Goal: Task Accomplishment & Management: Use online tool/utility

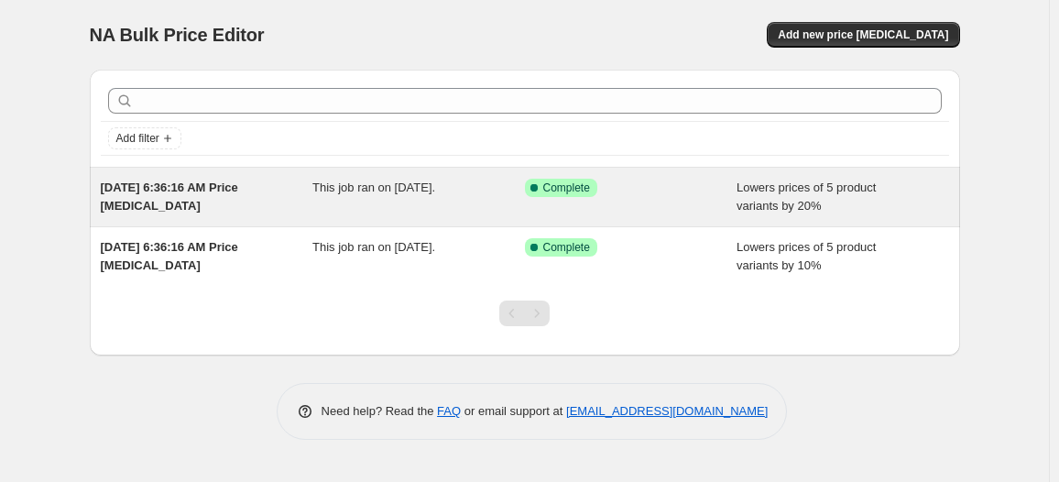
click at [465, 205] on div "This job ran on [DATE]." at bounding box center [418, 197] width 213 height 37
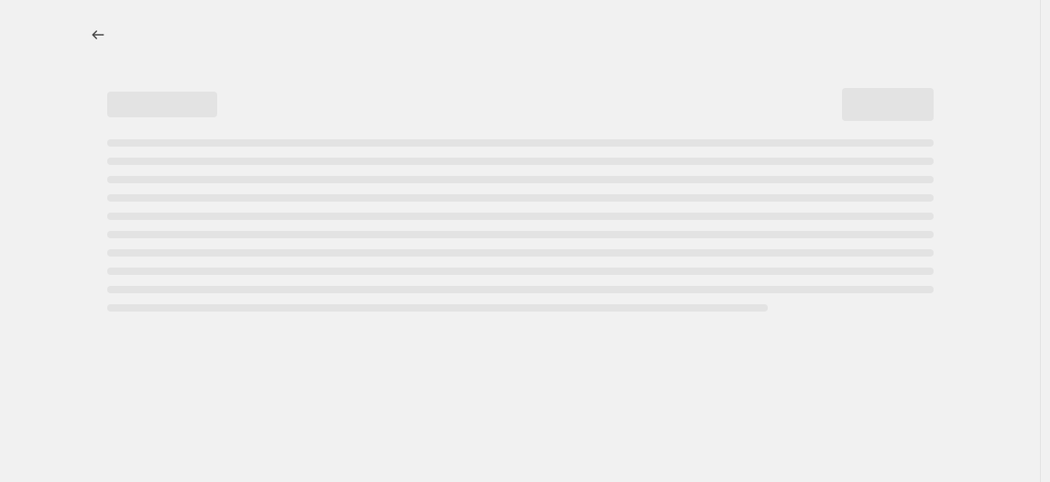
select select "percentage"
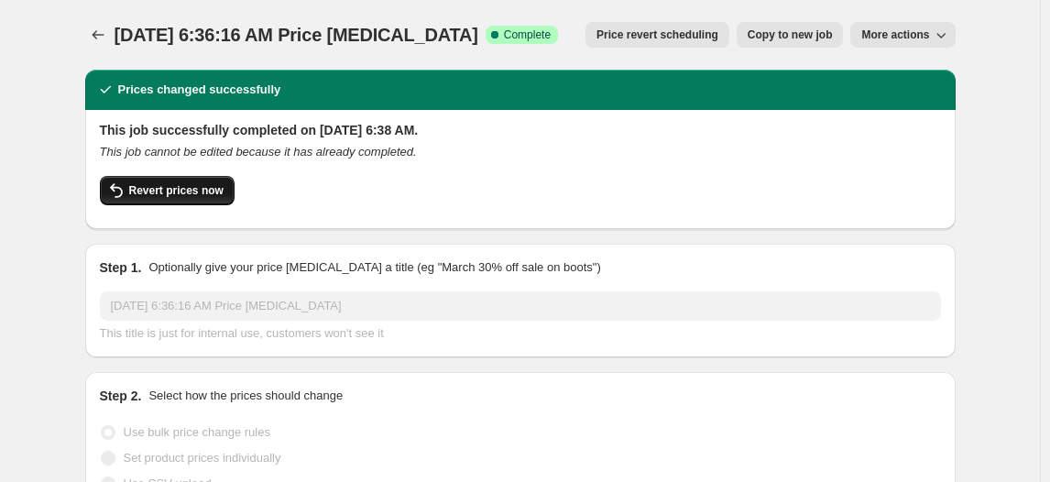
click at [214, 187] on span "Revert prices now" at bounding box center [176, 190] width 94 height 15
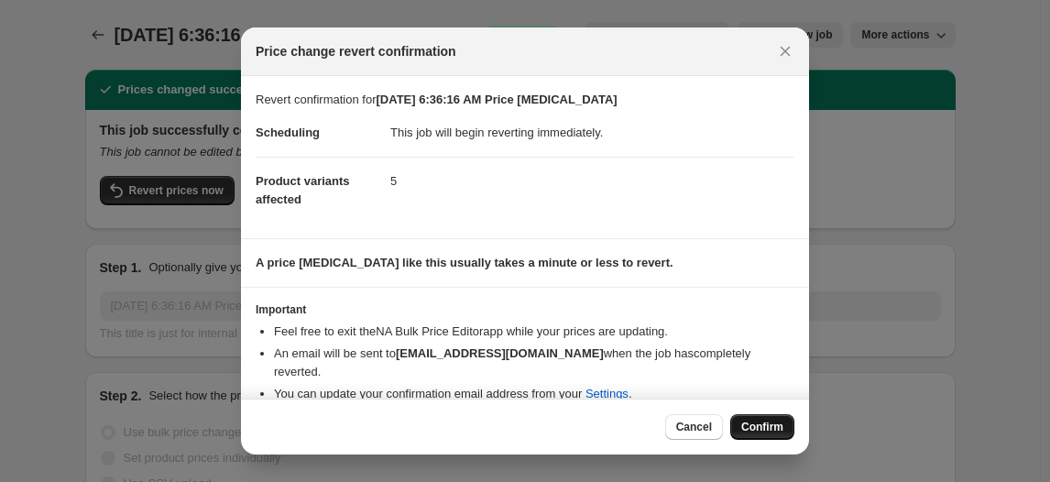
click at [752, 426] on span "Confirm" at bounding box center [762, 427] width 42 height 15
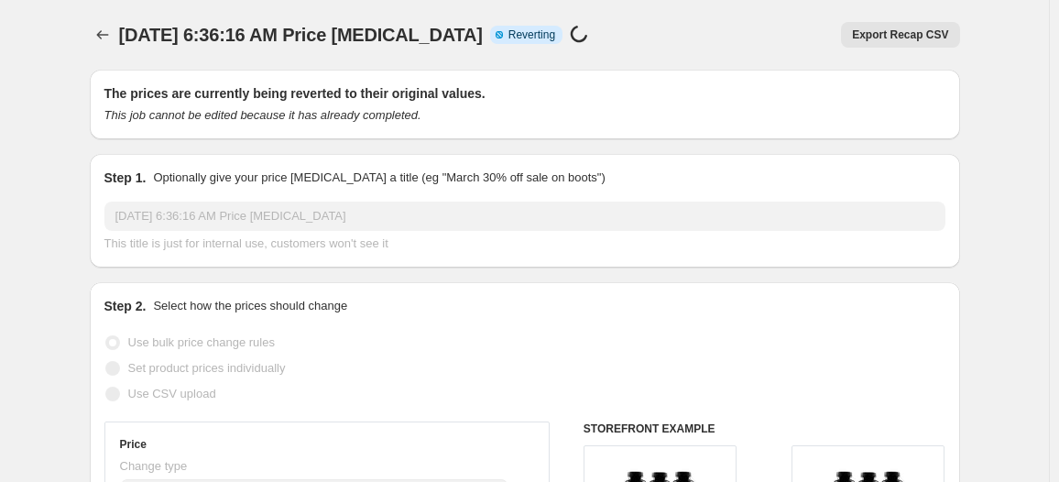
select select "percentage"
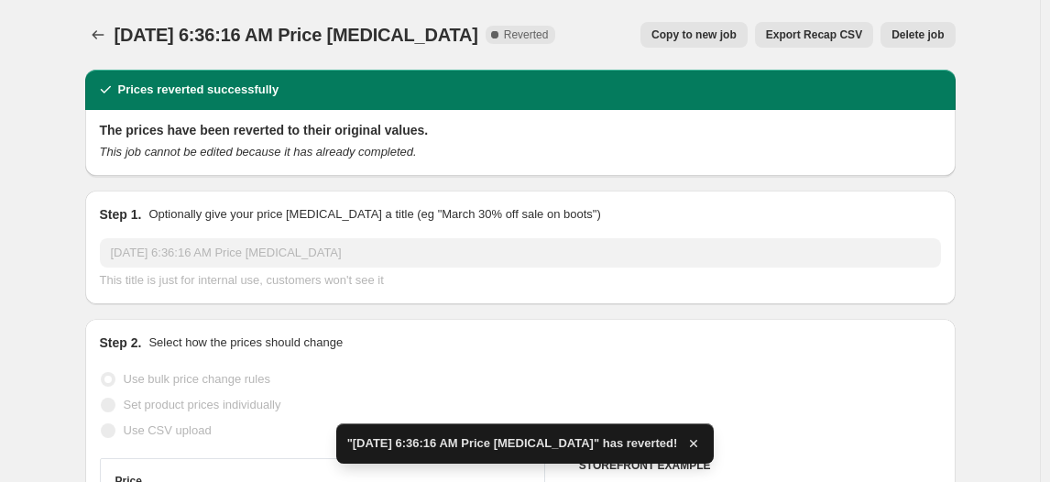
click at [938, 31] on span "Delete job" at bounding box center [917, 34] width 52 height 15
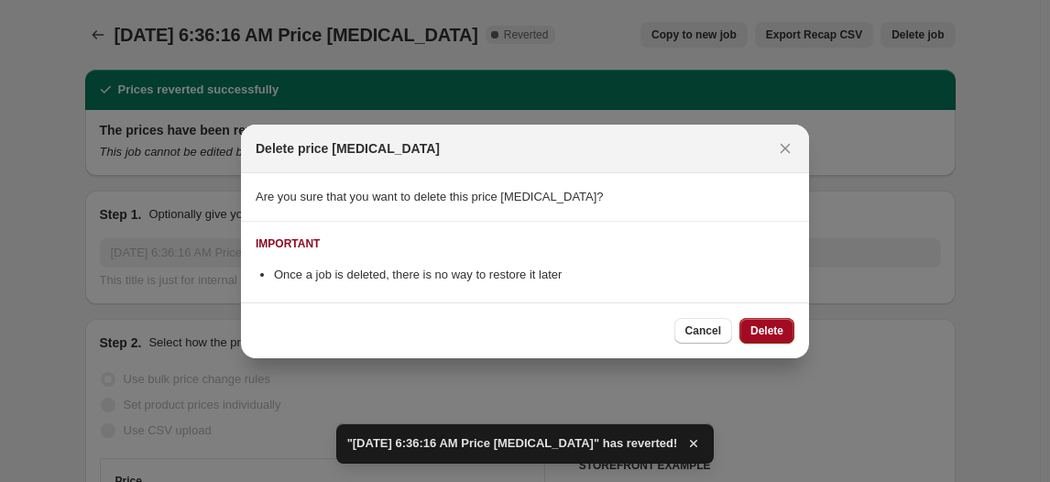
click at [767, 325] on span "Delete" at bounding box center [766, 330] width 33 height 15
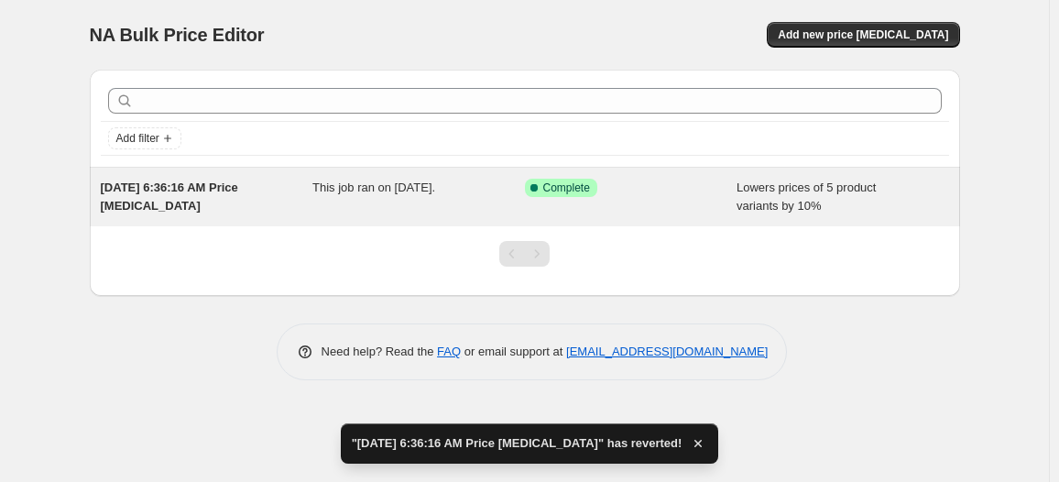
click at [381, 204] on div "This job ran on [DATE]." at bounding box center [418, 197] width 213 height 37
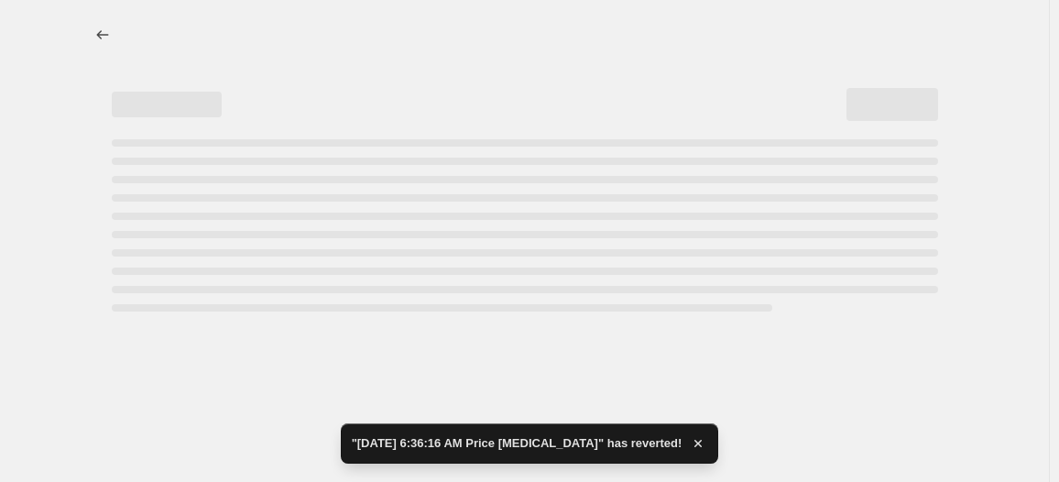
select select "percentage"
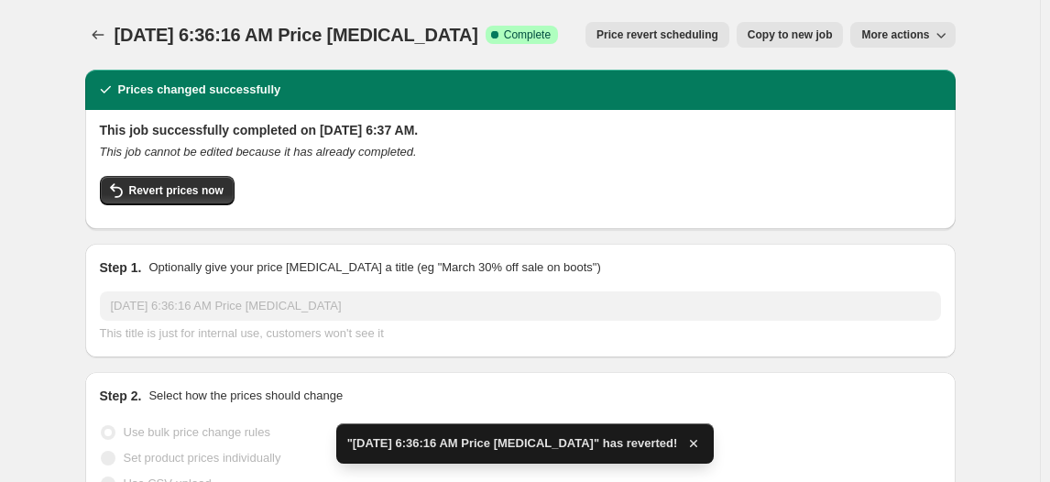
click at [173, 165] on div "This job successfully completed on [DATE] 6:37 AM. This job cannot be edited be…" at bounding box center [520, 167] width 841 height 93
click at [166, 197] on span "Revert prices now" at bounding box center [176, 190] width 94 height 15
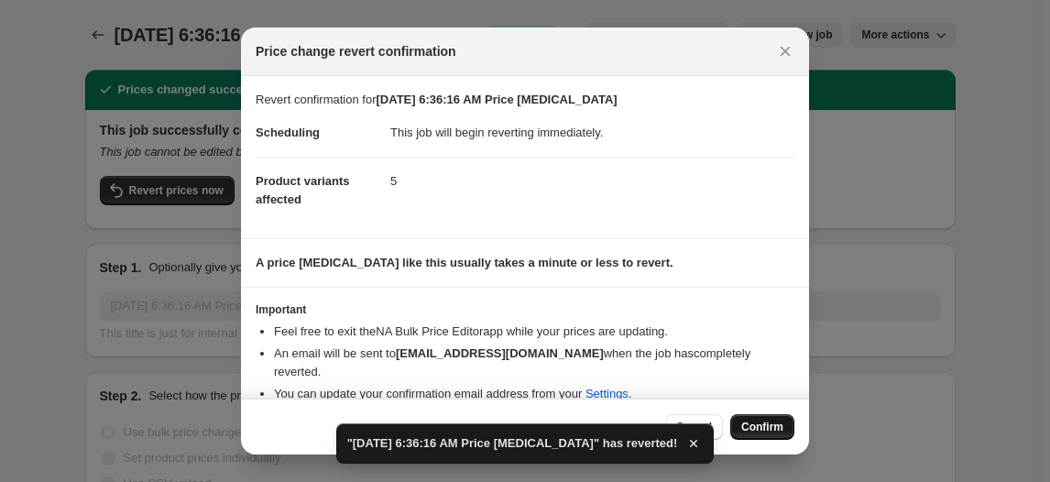
click at [744, 430] on span "Confirm" at bounding box center [762, 427] width 42 height 15
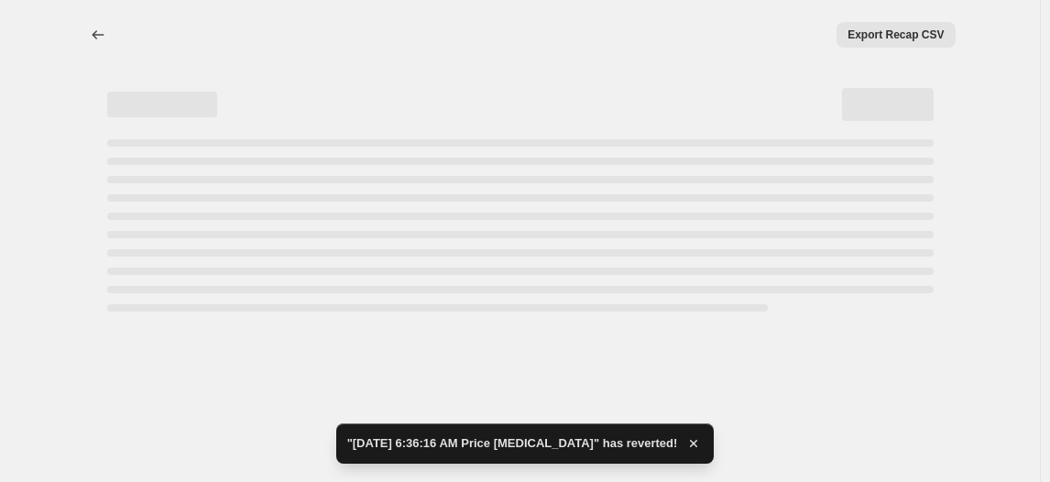
select select "percentage"
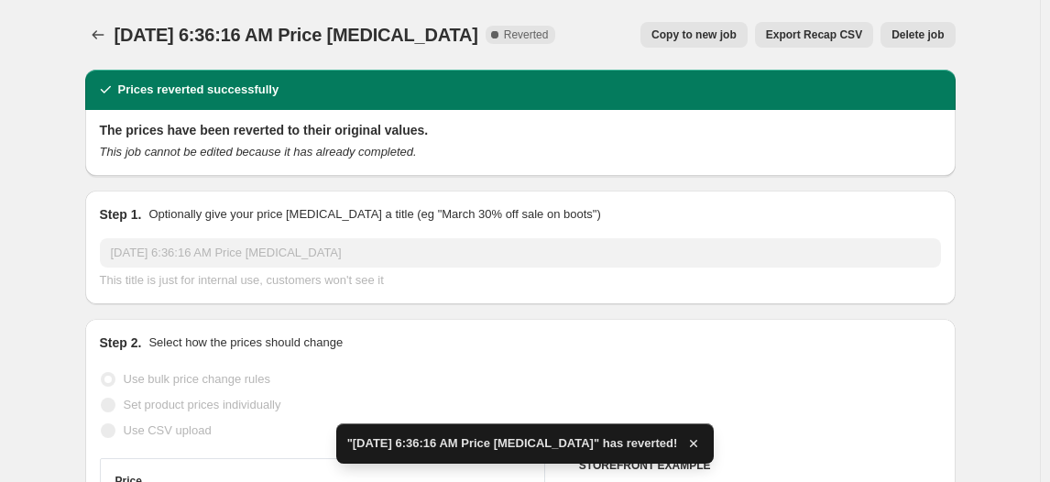
click at [925, 32] on span "Delete job" at bounding box center [917, 34] width 52 height 15
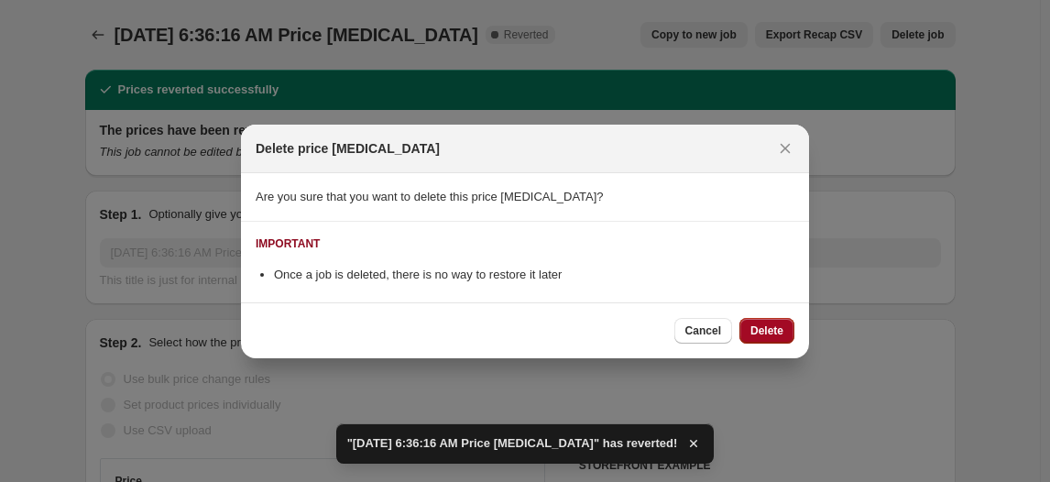
click at [776, 323] on button "Delete" at bounding box center [766, 331] width 55 height 26
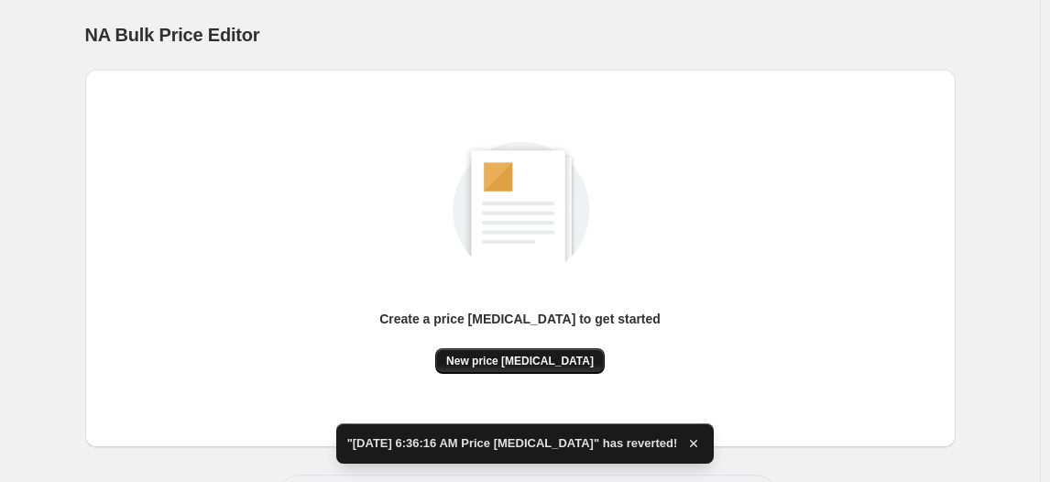
click at [485, 361] on span "New price [MEDICAL_DATA]" at bounding box center [520, 361] width 148 height 15
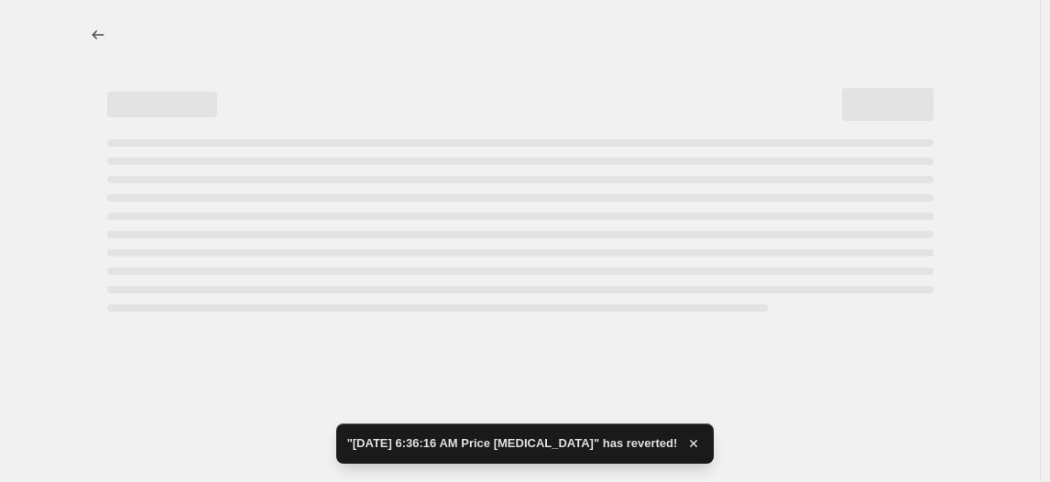
select select "percentage"
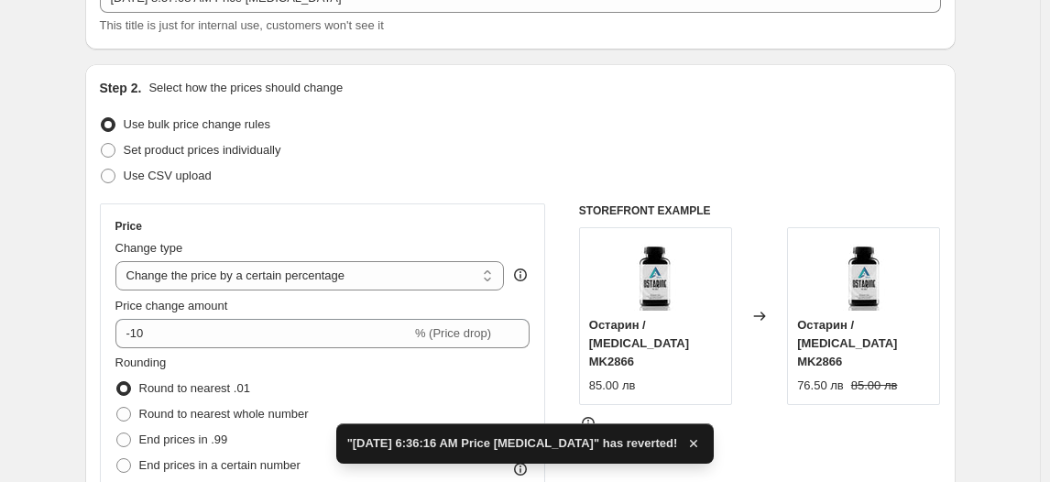
scroll to position [166, 0]
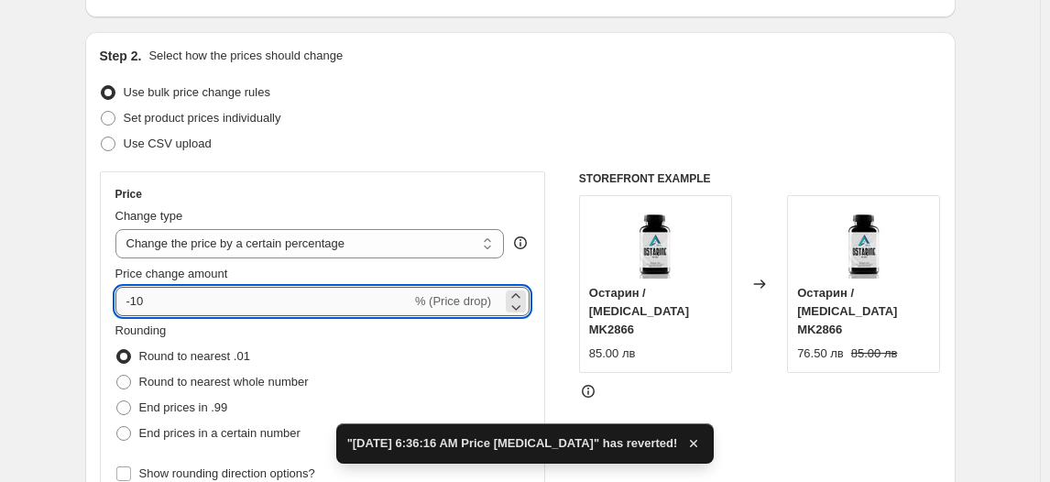
click at [139, 302] on input "-10" at bounding box center [263, 301] width 296 height 29
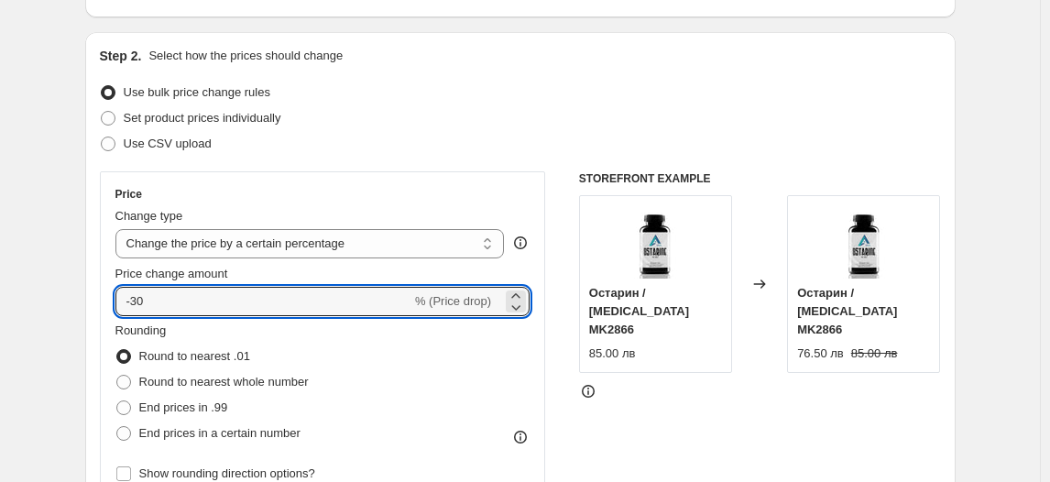
type input "-30"
click at [197, 330] on fieldset "Rounding Round to nearest .01 Round to nearest whole number End prices in .99 E…" at bounding box center [211, 384] width 193 height 125
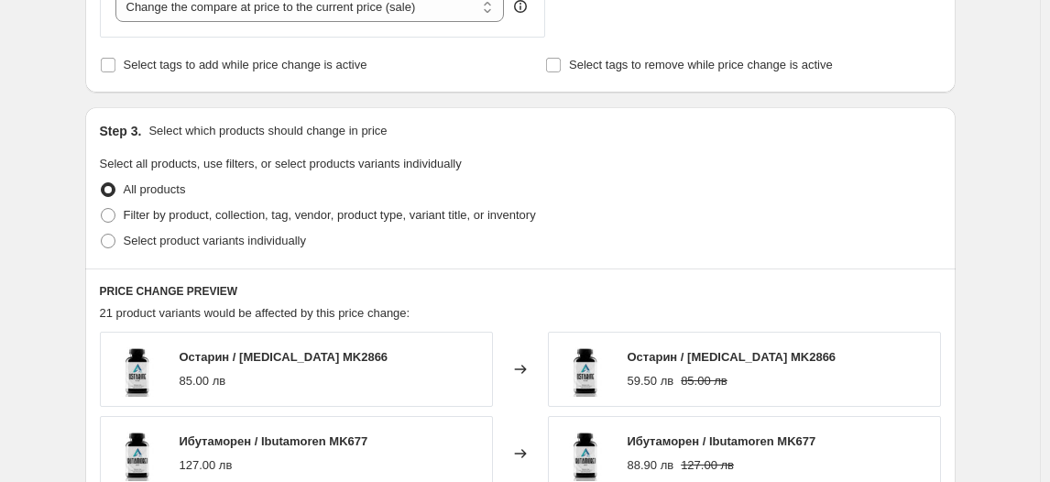
scroll to position [749, 0]
click at [159, 236] on span "Select product variants individually" at bounding box center [215, 240] width 182 height 14
click at [102, 234] on input "Select product variants individually" at bounding box center [101, 233] width 1 height 1
radio input "true"
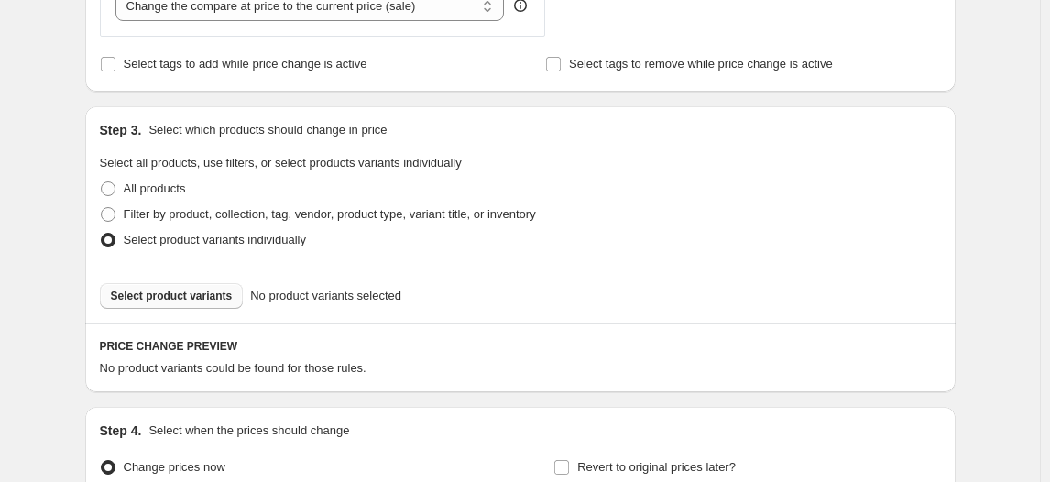
click at [159, 292] on span "Select product variants" at bounding box center [172, 296] width 122 height 15
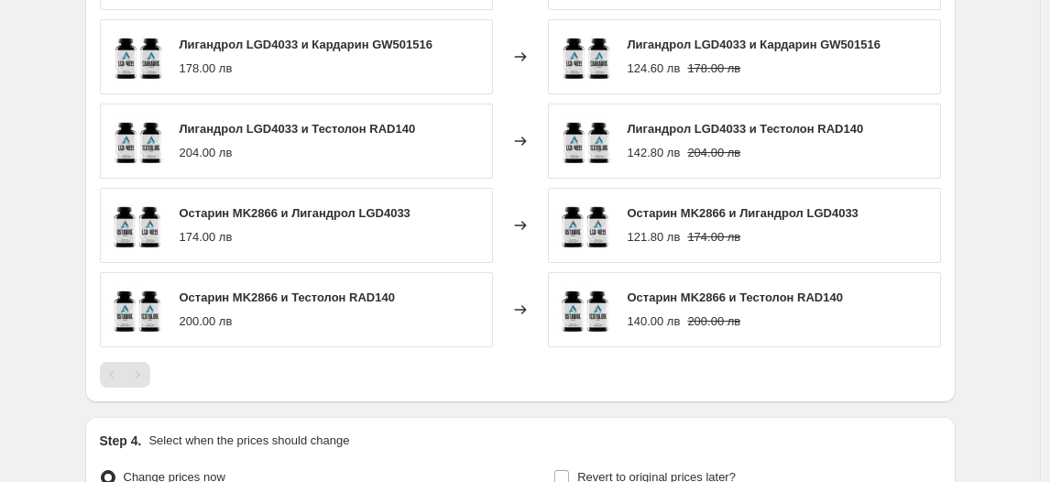
scroll to position [1332, 0]
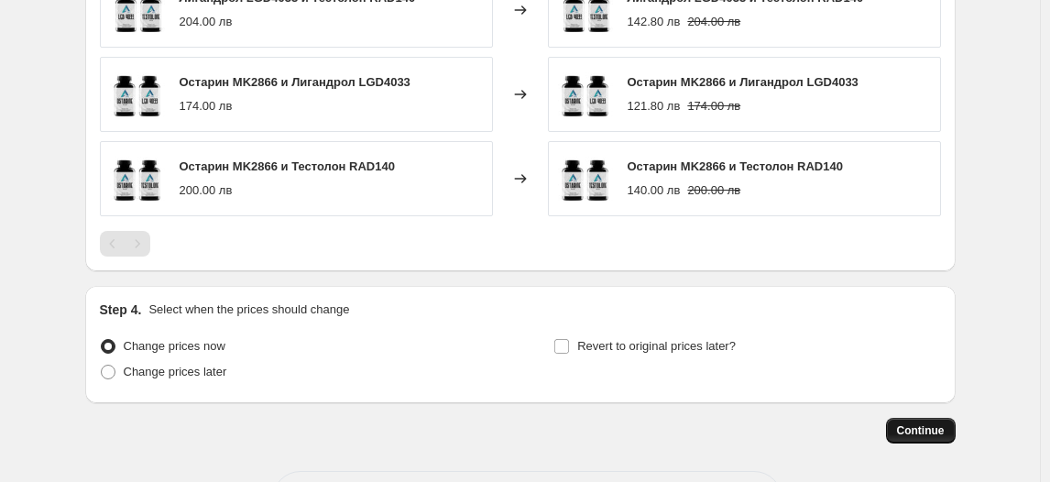
click at [931, 428] on span "Continue" at bounding box center [921, 430] width 48 height 15
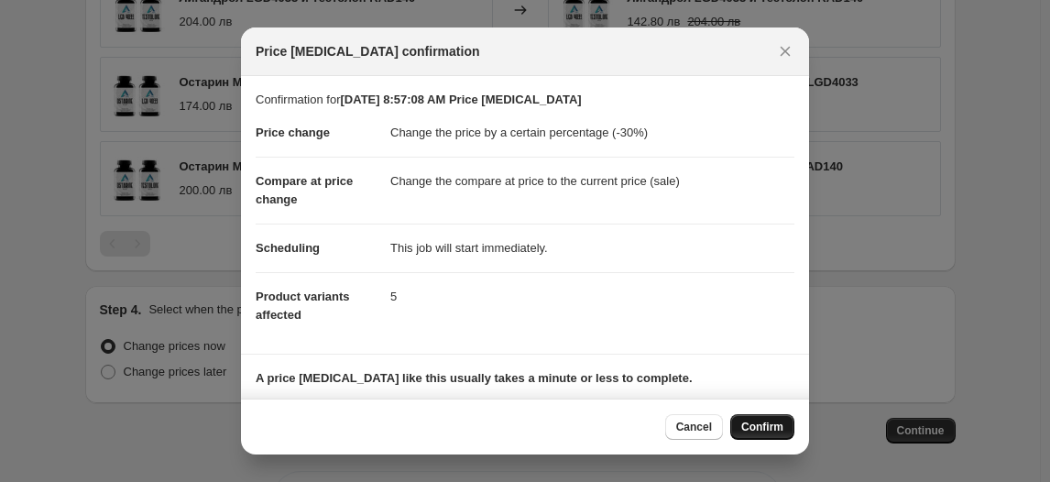
click at [779, 424] on span "Confirm" at bounding box center [762, 427] width 42 height 15
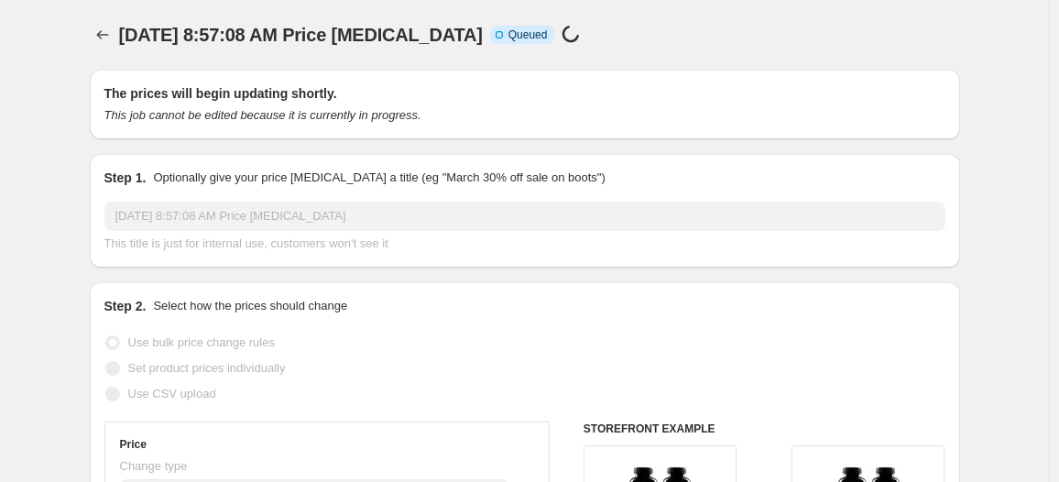
select select "percentage"
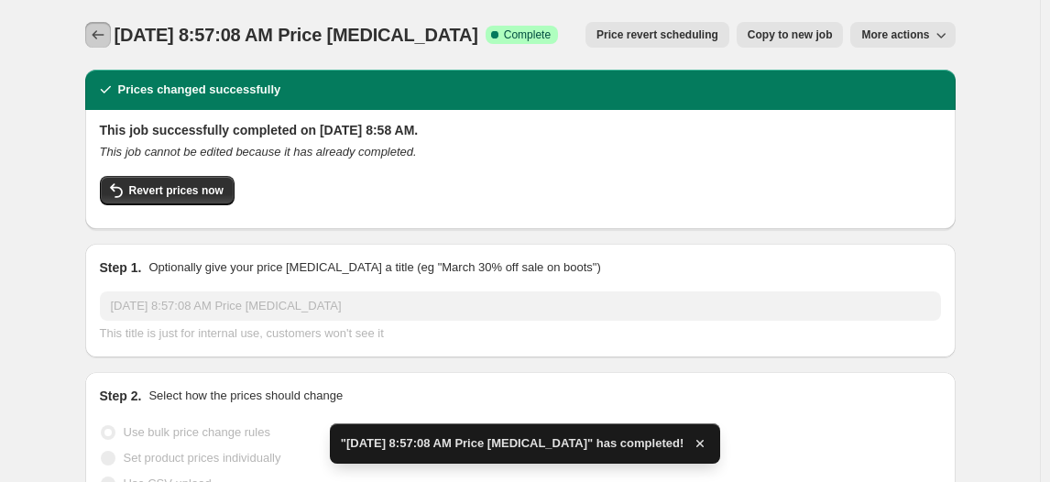
click at [104, 34] on icon "Price change jobs" at bounding box center [98, 35] width 18 height 18
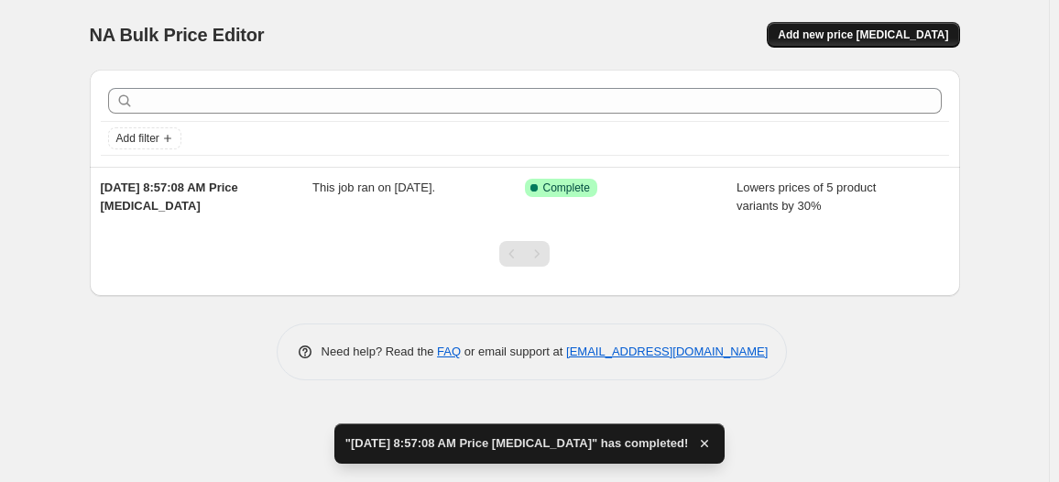
click at [902, 38] on span "Add new price [MEDICAL_DATA]" at bounding box center [863, 34] width 170 height 15
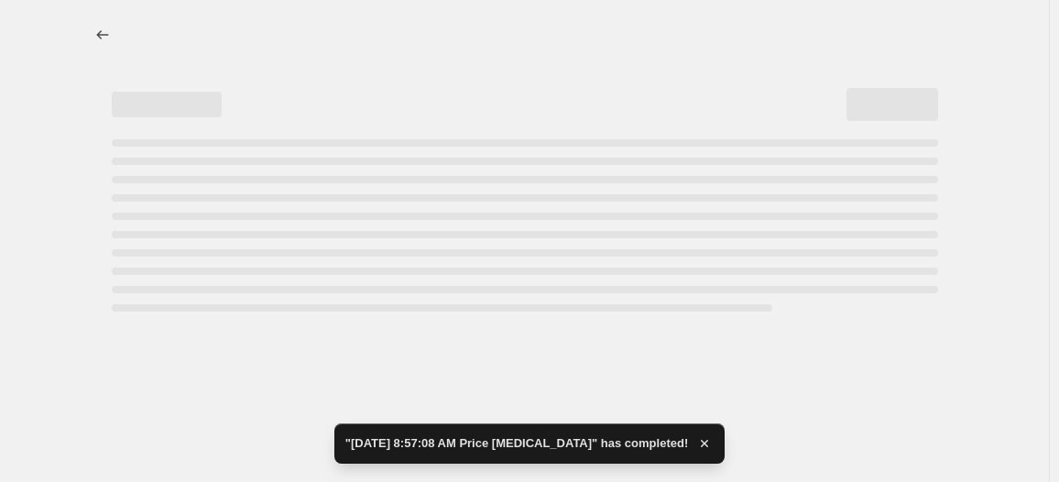
select select "percentage"
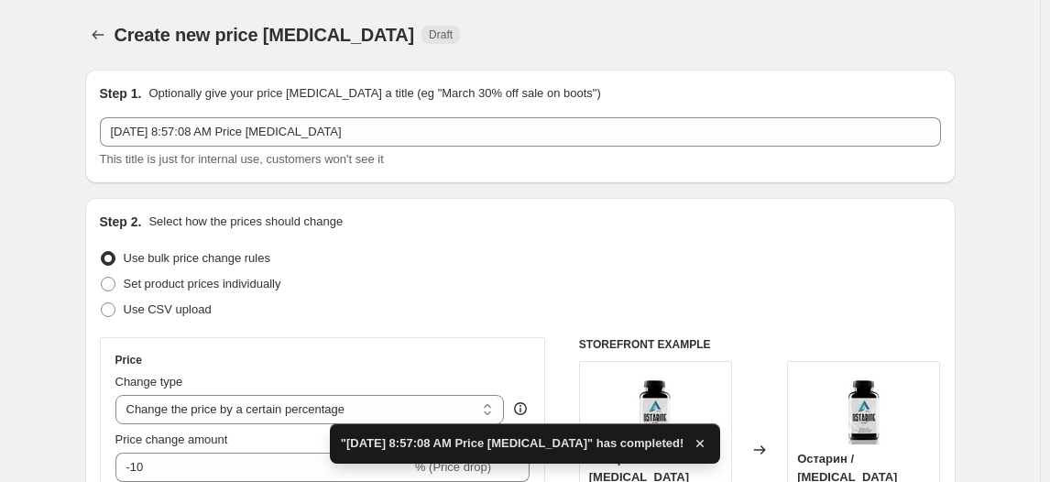
scroll to position [249, 0]
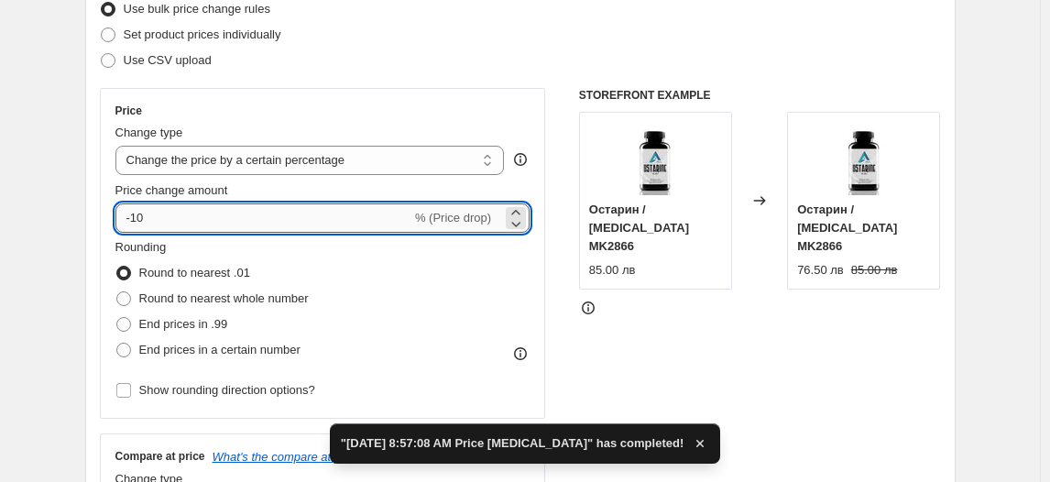
click at [139, 220] on input "-10" at bounding box center [263, 217] width 296 height 29
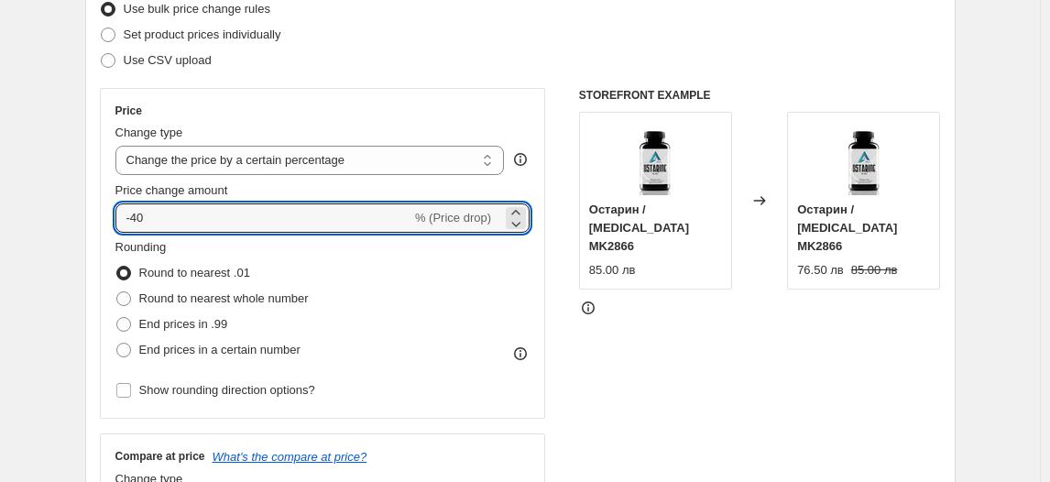
type input "-40"
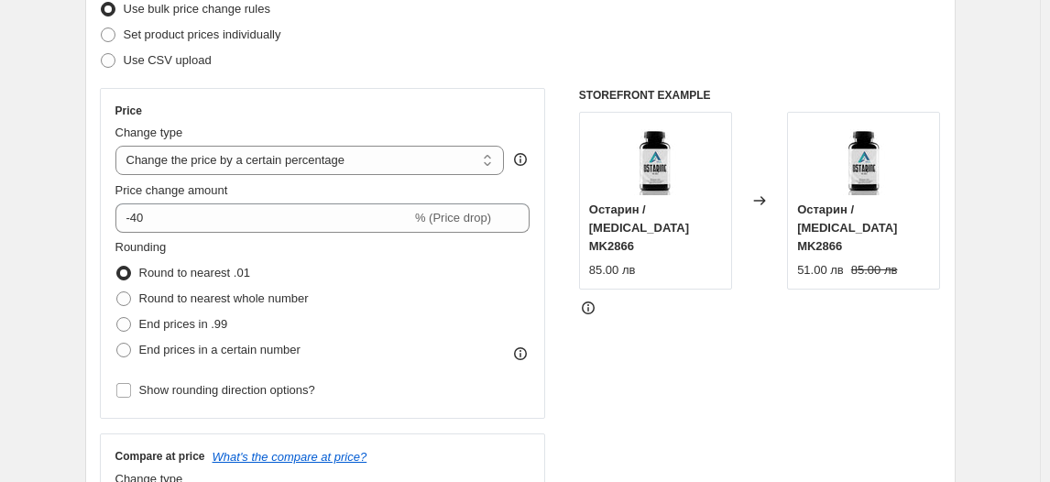
click at [208, 246] on fieldset "Rounding Round to nearest .01 Round to nearest whole number End prices in .99 E…" at bounding box center [211, 300] width 193 height 125
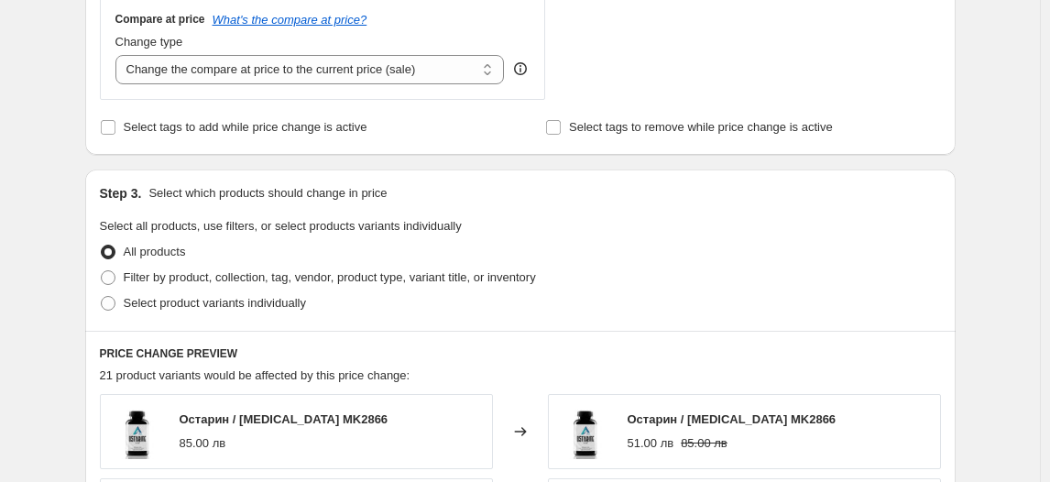
scroll to position [833, 0]
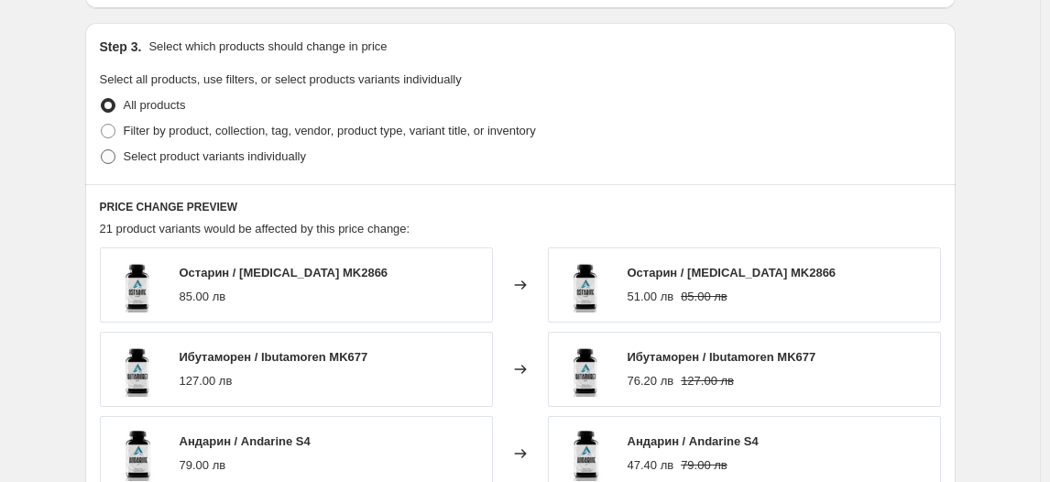
click at [178, 159] on span "Select product variants individually" at bounding box center [215, 156] width 182 height 14
click at [102, 150] on input "Select product variants individually" at bounding box center [101, 149] width 1 height 1
radio input "true"
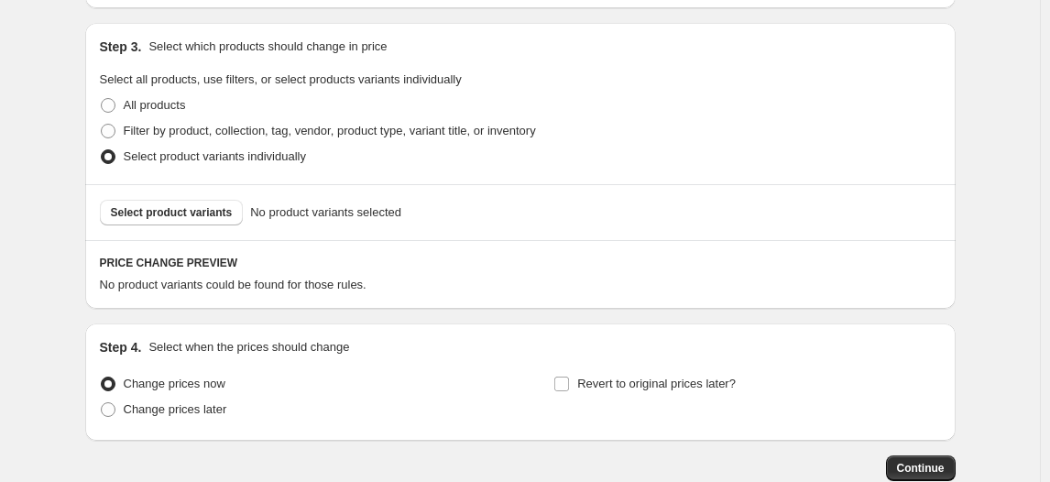
click at [145, 212] on span "Select product variants" at bounding box center [172, 212] width 122 height 15
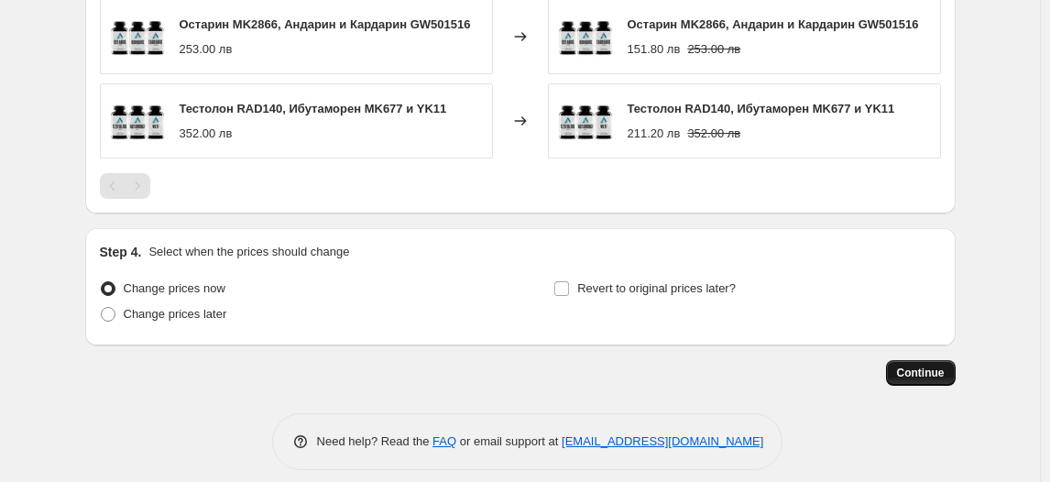
scroll to position [1407, 0]
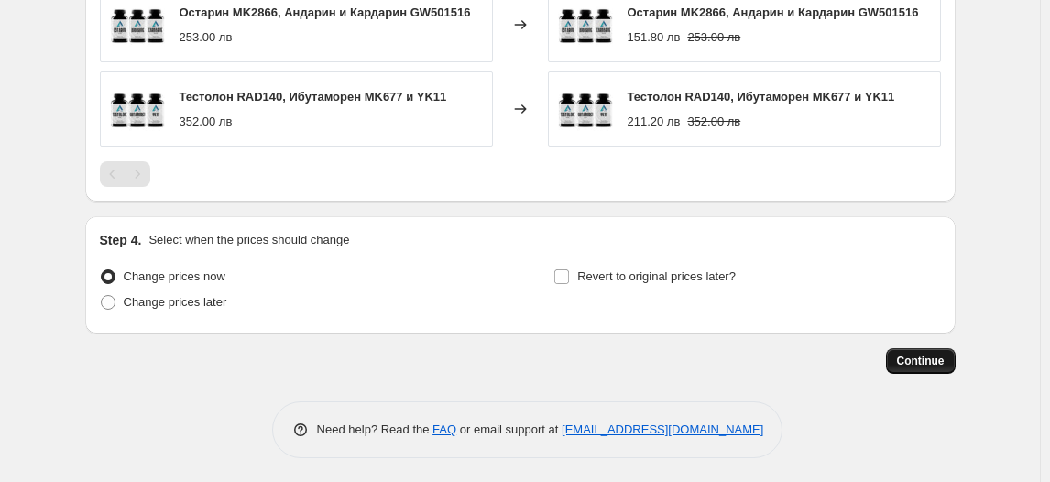
click at [913, 355] on span "Continue" at bounding box center [921, 361] width 48 height 15
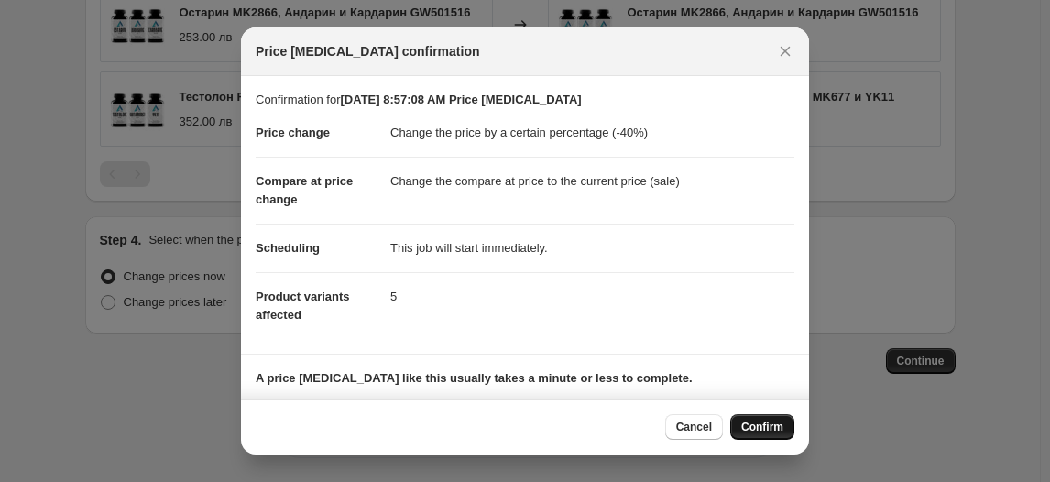
click at [758, 429] on span "Confirm" at bounding box center [762, 427] width 42 height 15
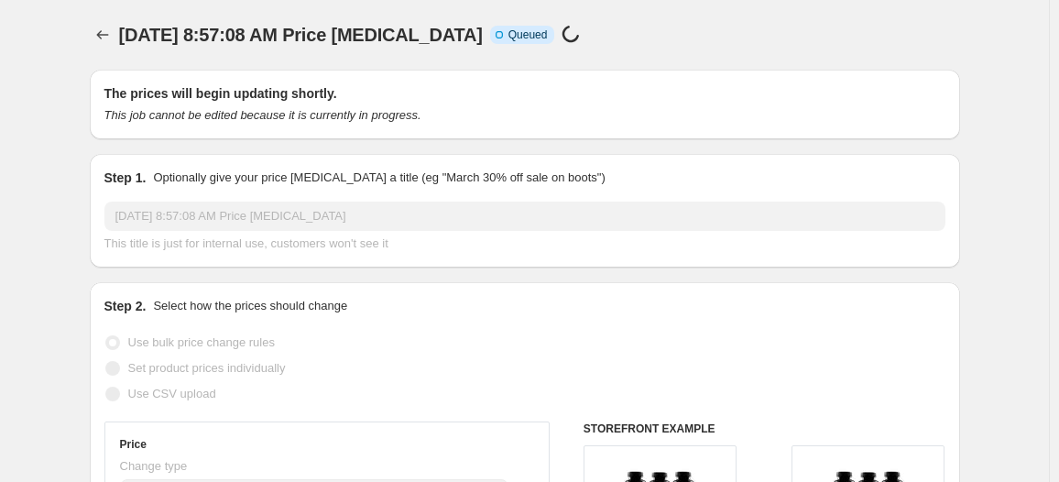
select select "percentage"
